Goal: Use online tool/utility: Utilize a website feature to perform a specific function

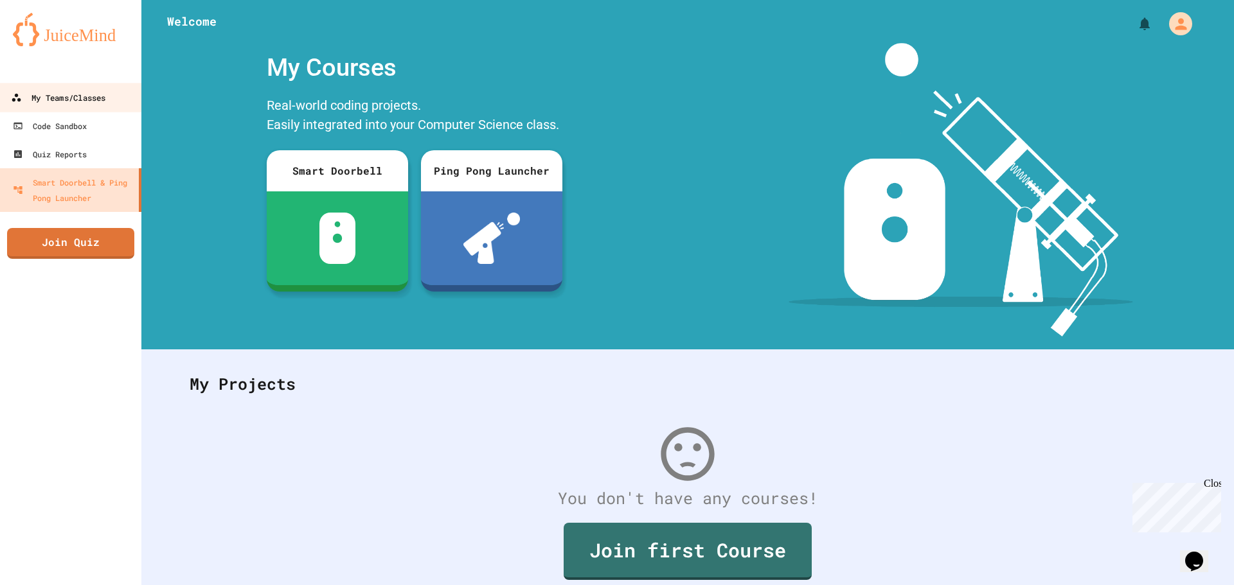
click at [87, 94] on div "My Teams/Classes" at bounding box center [58, 98] width 94 height 16
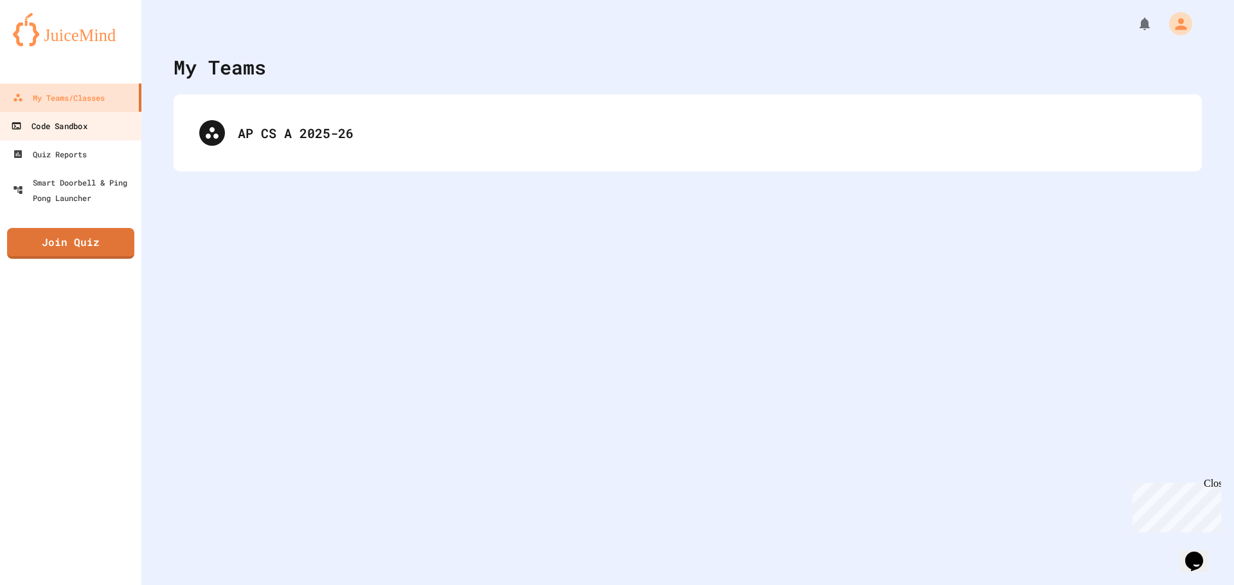
click at [86, 117] on link "Code Sandbox" at bounding box center [71, 125] width 146 height 29
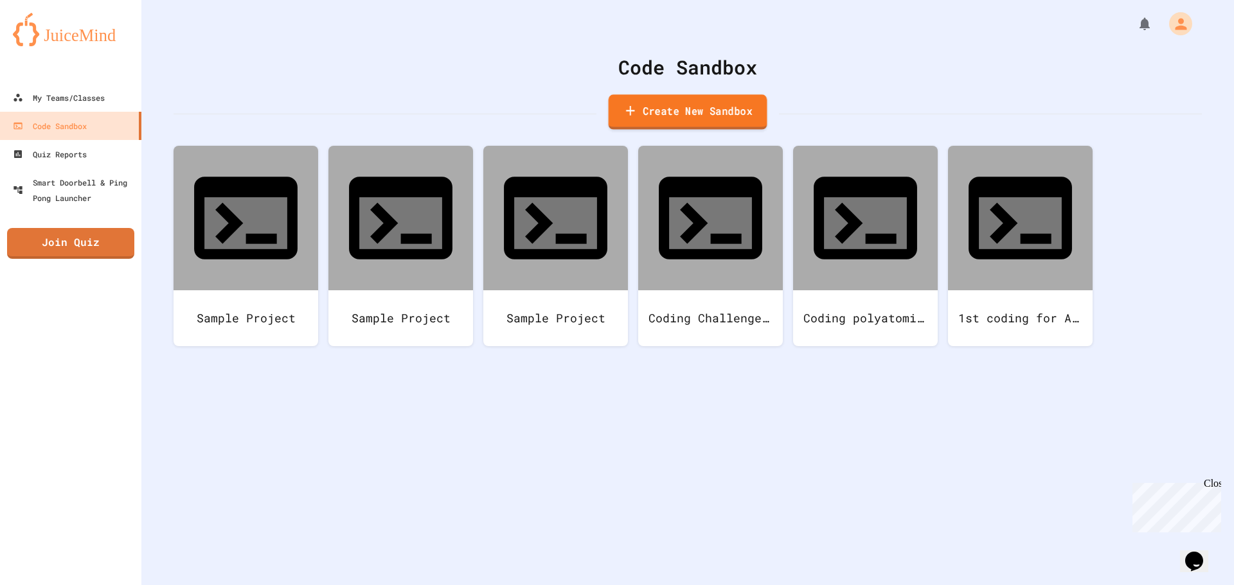
click at [632, 120] on link "Create New Sandbox" at bounding box center [688, 111] width 159 height 35
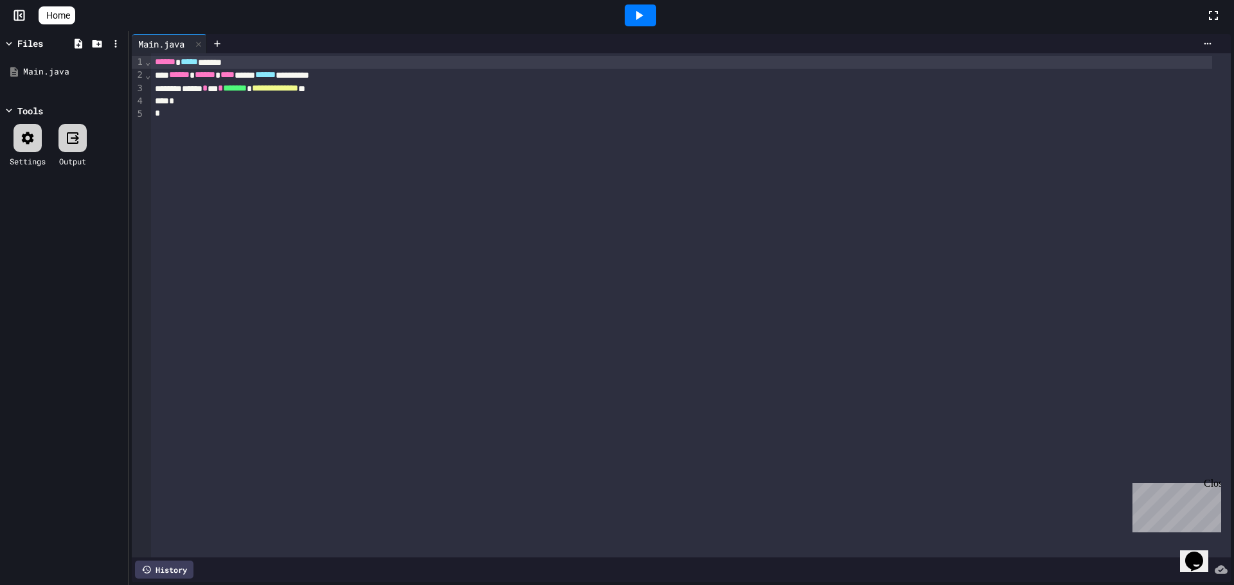
click at [214, 105] on div "*" at bounding box center [681, 101] width 1060 height 13
drag, startPoint x: 398, startPoint y: 95, endPoint x: 139, endPoint y: 92, distance: 259.7
click at [138, 93] on div "**********" at bounding box center [681, 305] width 1099 height 504
click at [209, 98] on div "*" at bounding box center [681, 101] width 1060 height 13
drag, startPoint x: 193, startPoint y: 91, endPoint x: 373, endPoint y: 85, distance: 180.0
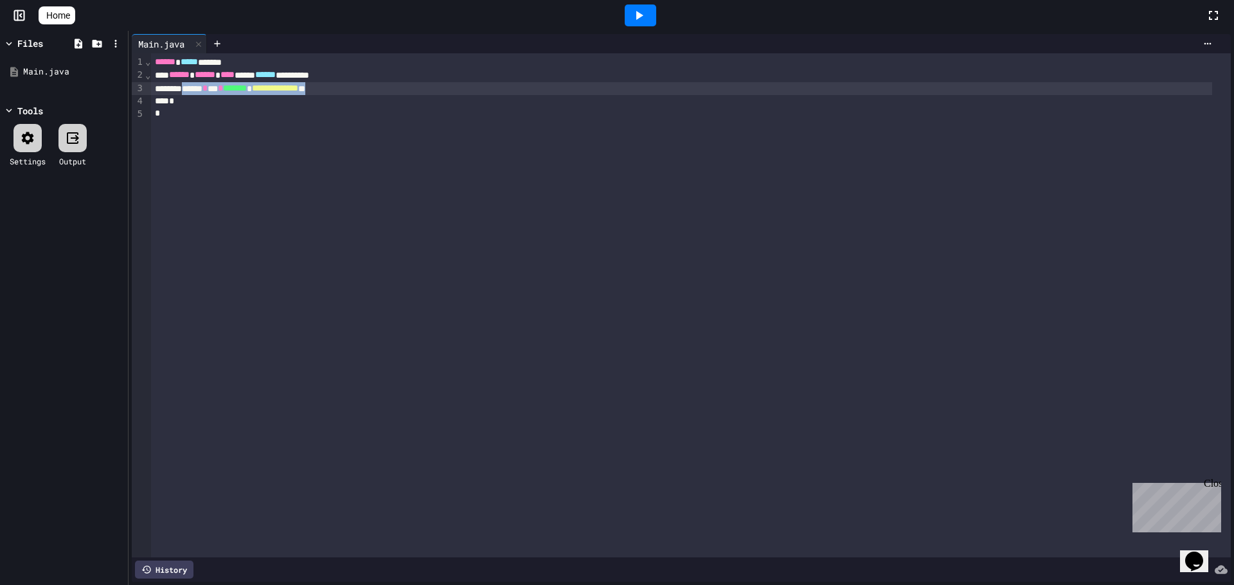
click at [373, 85] on div "**********" at bounding box center [681, 88] width 1060 height 13
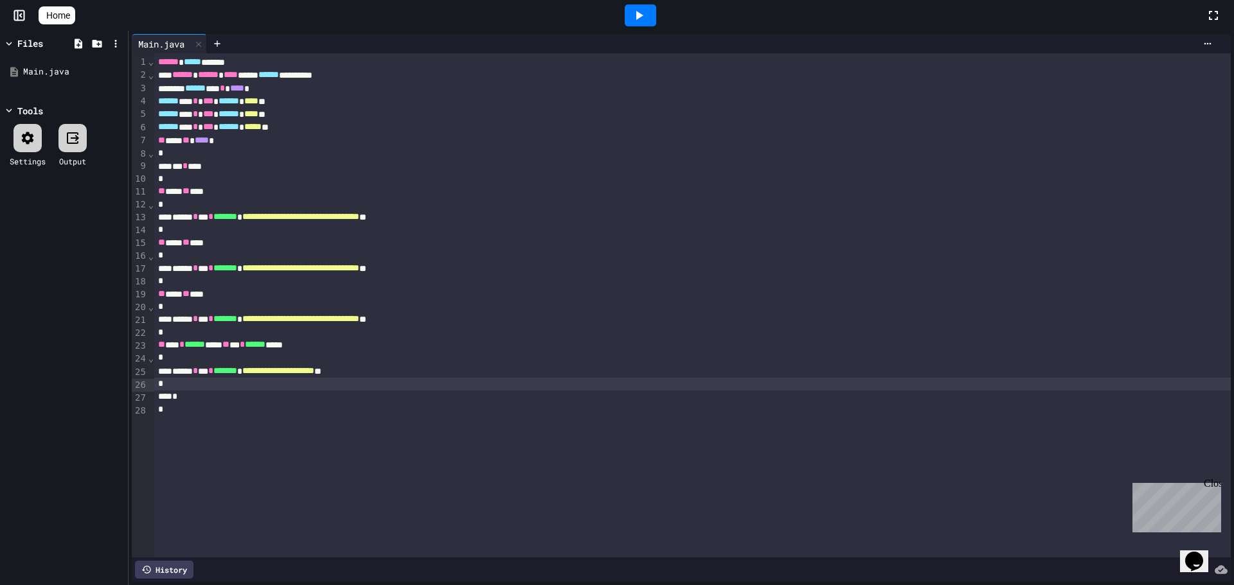
click at [656, 5] on div at bounding box center [640, 15] width 31 height 22
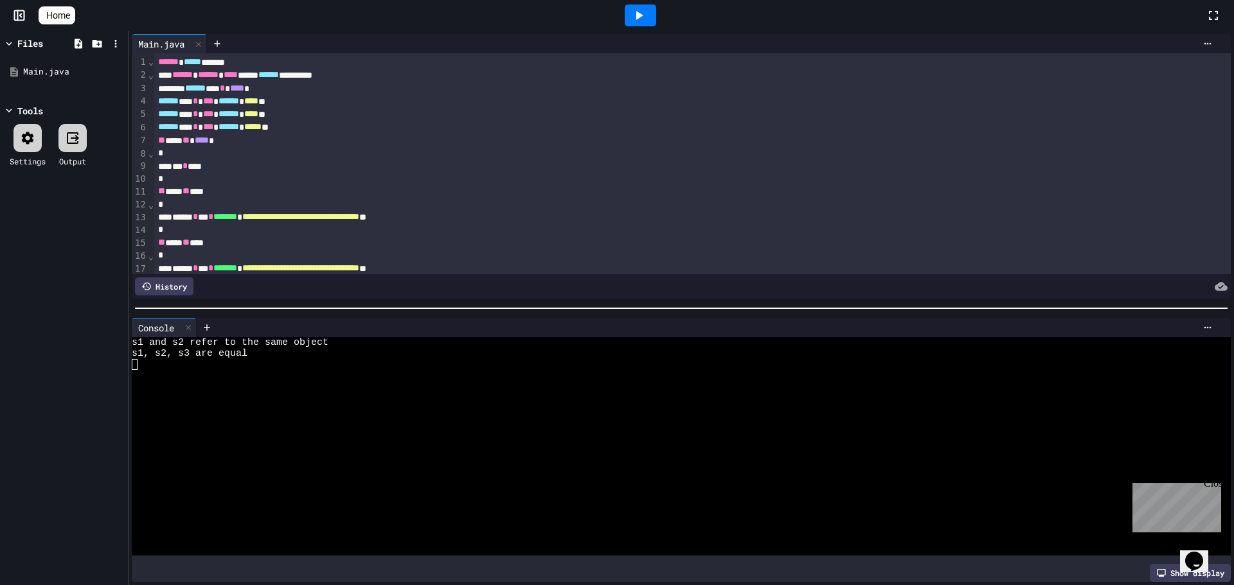
scroll to position [64, 0]
